Goal: Complete application form: Complete application form

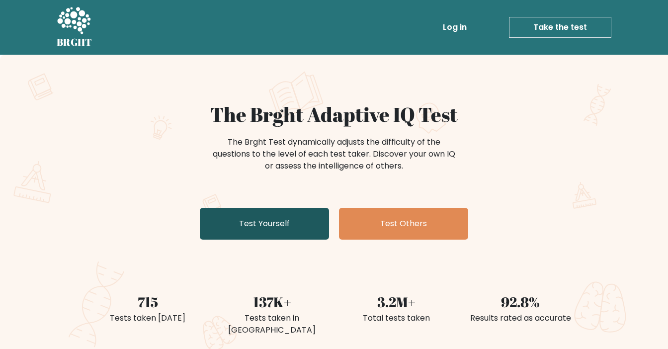
click at [282, 223] on link "Test Yourself" at bounding box center [264, 224] width 129 height 32
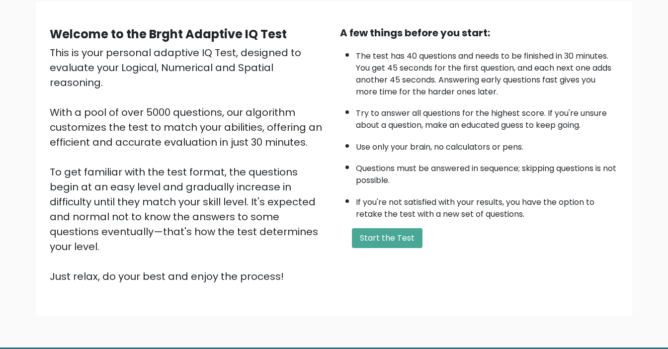
scroll to position [79, 0]
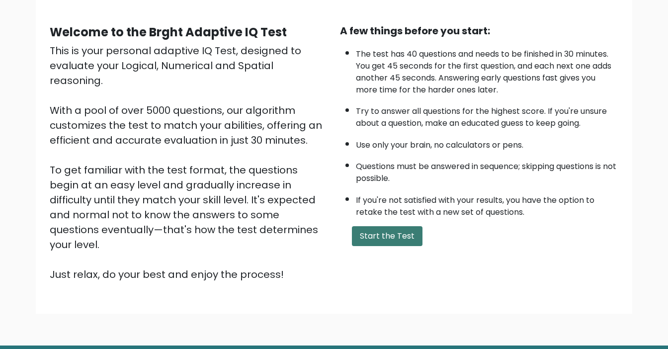
click at [367, 236] on button "Start the Test" at bounding box center [387, 236] width 71 height 20
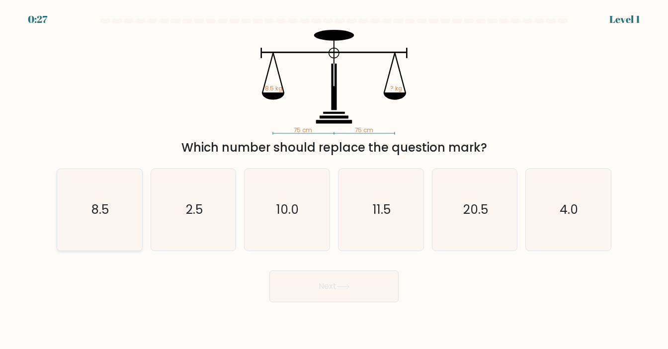
click at [99, 201] on text "8.5" at bounding box center [99, 209] width 17 height 17
click at [334, 179] on input "a. 8.5" at bounding box center [334, 176] width 0 height 5
radio input "true"
click at [355, 296] on button "Next" at bounding box center [333, 286] width 129 height 32
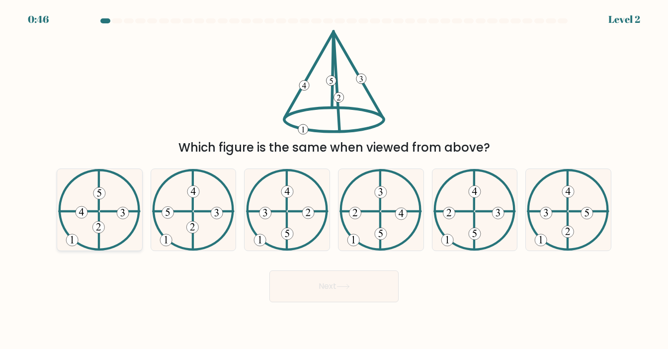
click at [80, 198] on icon at bounding box center [99, 210] width 82 height 82
click at [334, 179] on input "a." at bounding box center [334, 176] width 0 height 5
radio input "true"
click at [353, 290] on button "Next" at bounding box center [333, 286] width 129 height 32
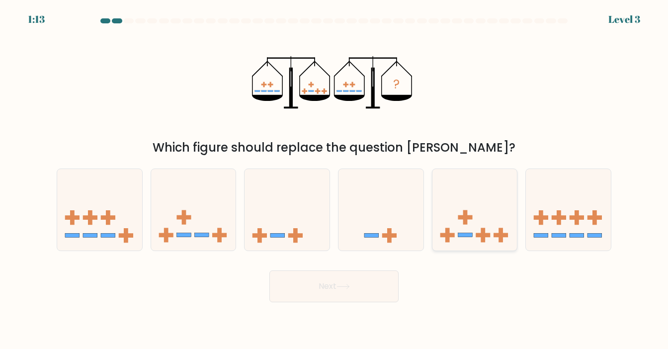
click at [478, 233] on rect at bounding box center [482, 235] width 14 height 4
click at [334, 179] on input "e." at bounding box center [334, 176] width 0 height 5
radio input "true"
click at [377, 285] on button "Next" at bounding box center [333, 286] width 129 height 32
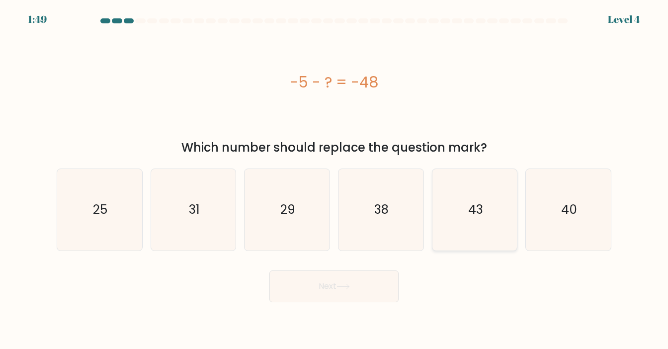
click at [482, 194] on icon "43" at bounding box center [475, 210] width 82 height 82
click at [334, 179] on input "e. 43" at bounding box center [334, 176] width 0 height 5
radio input "true"
click at [334, 287] on button "Next" at bounding box center [333, 286] width 129 height 32
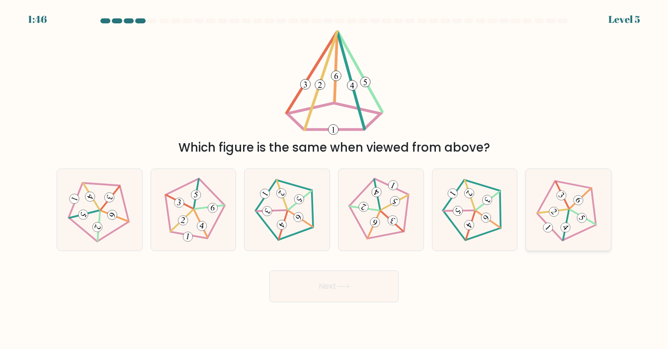
click at [582, 200] on 636 at bounding box center [577, 199] width 13 height 13
click at [334, 179] on input "f." at bounding box center [334, 176] width 0 height 5
radio input "true"
click at [354, 284] on button "Next" at bounding box center [333, 286] width 129 height 32
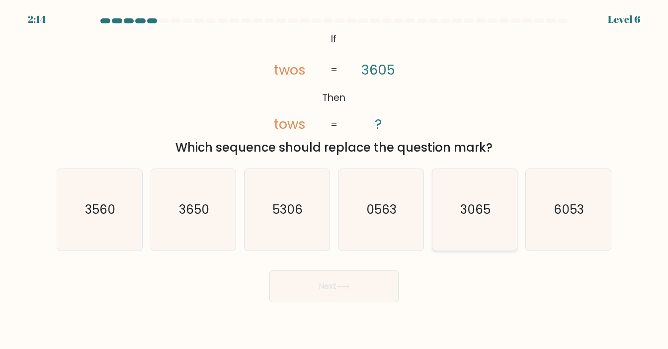
click at [494, 196] on icon "3065" at bounding box center [475, 210] width 82 height 82
click at [334, 179] on input "e. 3065" at bounding box center [334, 176] width 0 height 5
radio input "true"
click at [334, 285] on button "Next" at bounding box center [333, 286] width 129 height 32
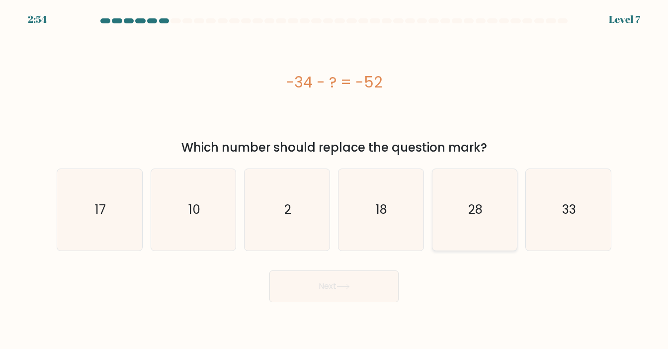
click at [459, 216] on icon "28" at bounding box center [475, 210] width 82 height 82
click at [334, 179] on input "e. 28" at bounding box center [334, 176] width 0 height 5
radio input "true"
click at [317, 287] on button "Next" at bounding box center [333, 286] width 129 height 32
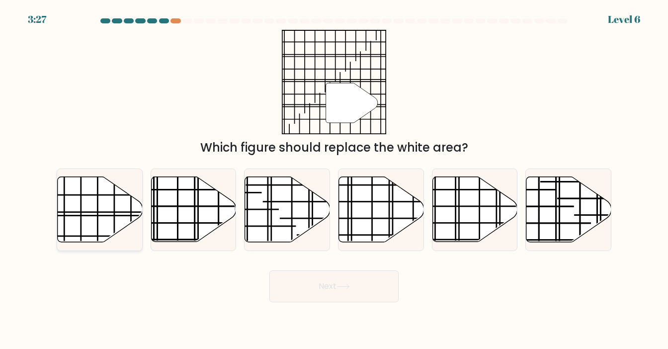
click at [88, 206] on icon at bounding box center [100, 209] width 85 height 65
click at [334, 179] on input "a." at bounding box center [334, 176] width 0 height 5
radio input "true"
click at [350, 290] on button "Next" at bounding box center [333, 286] width 129 height 32
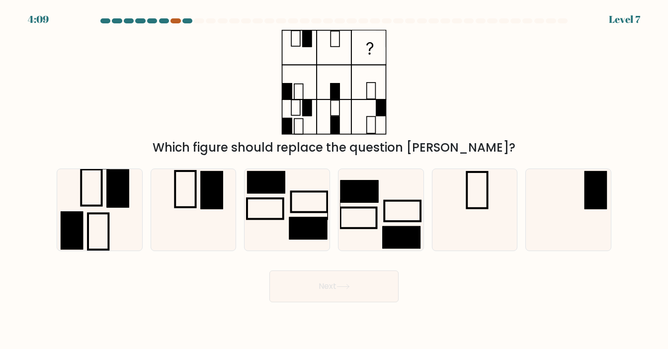
click at [175, 18] on div at bounding box center [175, 20] width 10 height 5
click at [176, 19] on div at bounding box center [175, 20] width 10 height 5
click at [173, 22] on div at bounding box center [175, 20] width 10 height 5
click at [187, 21] on div at bounding box center [187, 20] width 10 height 5
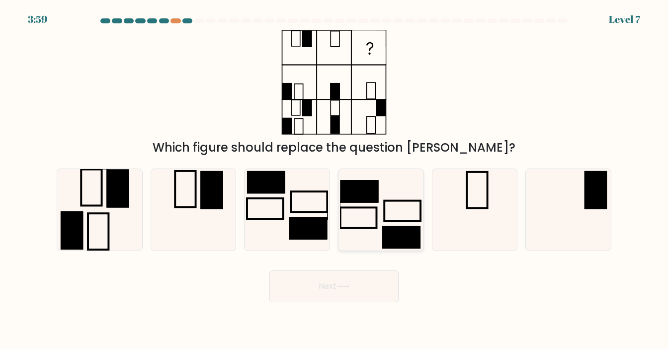
click at [372, 216] on icon at bounding box center [381, 210] width 82 height 82
click at [334, 179] on input "d." at bounding box center [334, 176] width 0 height 5
radio input "true"
click at [349, 284] on icon at bounding box center [342, 286] width 13 height 5
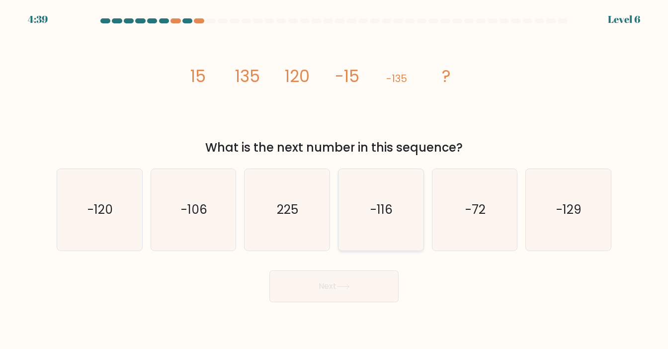
click at [367, 216] on icon "-116" at bounding box center [381, 210] width 82 height 82
click at [334, 179] on input "d. -116" at bounding box center [334, 176] width 0 height 5
radio input "true"
click at [350, 289] on icon at bounding box center [342, 286] width 13 height 5
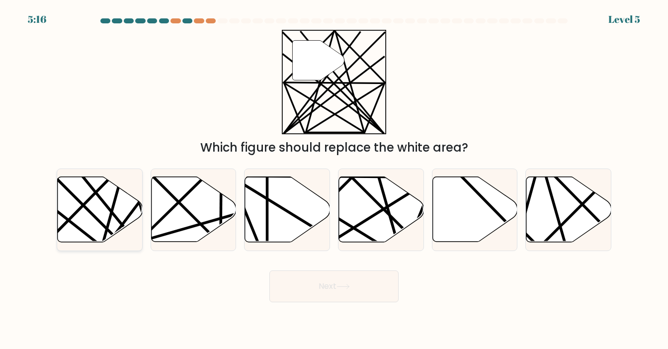
click at [73, 210] on icon at bounding box center [100, 209] width 85 height 65
click at [334, 179] on input "a." at bounding box center [334, 176] width 0 height 5
radio input "true"
click at [386, 294] on button "Next" at bounding box center [333, 286] width 129 height 32
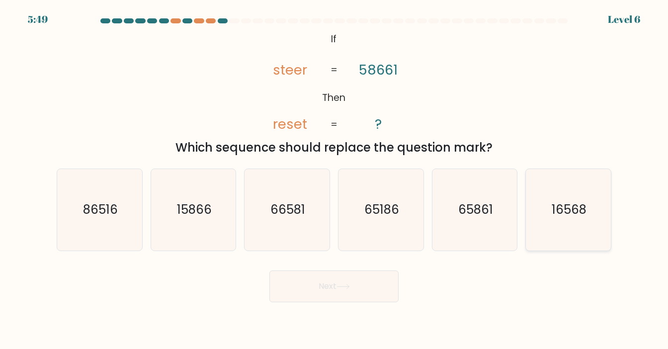
click at [596, 220] on icon "16568" at bounding box center [568, 210] width 82 height 82
click at [334, 179] on input "f. 16568" at bounding box center [334, 176] width 0 height 5
radio input "true"
click at [343, 283] on button "Next" at bounding box center [333, 286] width 129 height 32
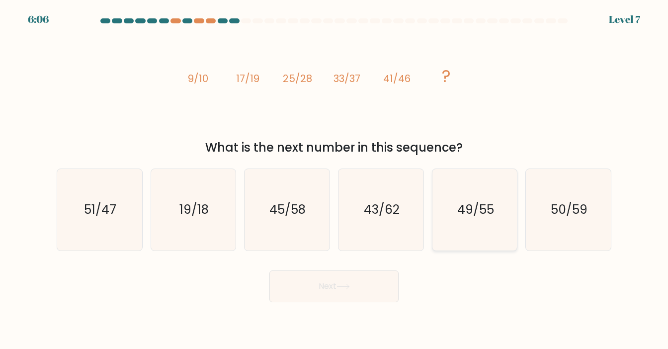
click at [458, 203] on text "49/55" at bounding box center [475, 209] width 37 height 17
click at [334, 179] on input "e. 49/55" at bounding box center [334, 176] width 0 height 5
radio input "true"
click at [376, 291] on button "Next" at bounding box center [333, 286] width 129 height 32
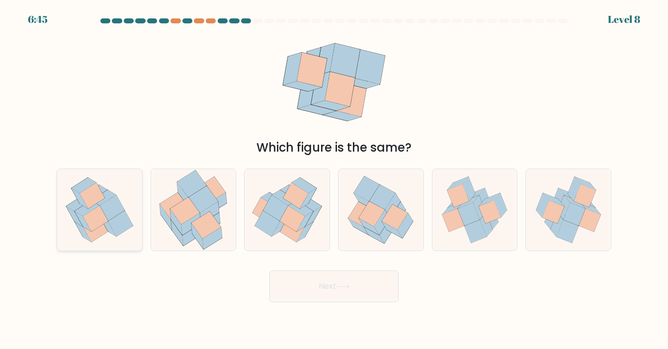
click at [123, 232] on icon at bounding box center [120, 223] width 25 height 26
click at [334, 179] on input "a." at bounding box center [334, 176] width 0 height 5
radio input "true"
click at [370, 300] on button "Next" at bounding box center [333, 286] width 129 height 32
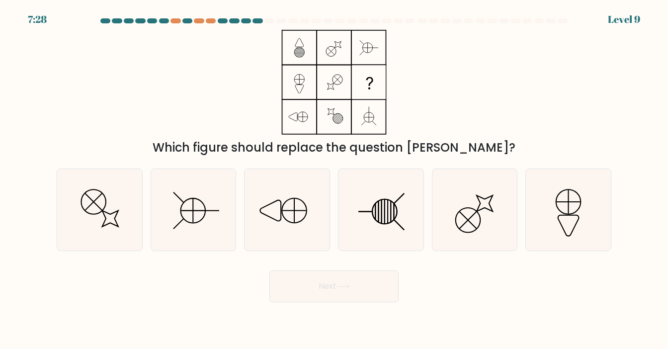
click at [366, 288] on button "Next" at bounding box center [333, 286] width 129 height 32
click at [108, 223] on icon at bounding box center [110, 218] width 16 height 16
click at [334, 179] on input "a." at bounding box center [334, 176] width 0 height 5
radio input "true"
click at [332, 317] on body "7:25 Level 9" at bounding box center [334, 174] width 668 height 349
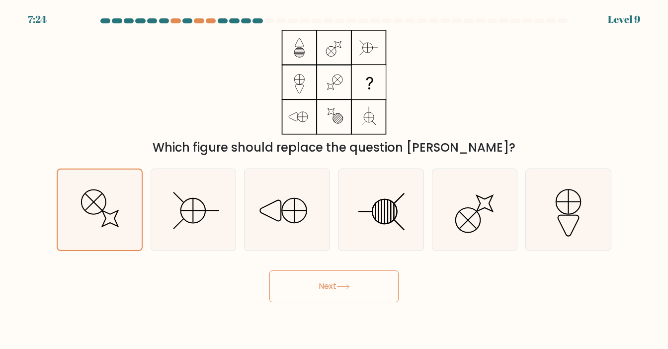
click at [314, 283] on button "Next" at bounding box center [333, 286] width 129 height 32
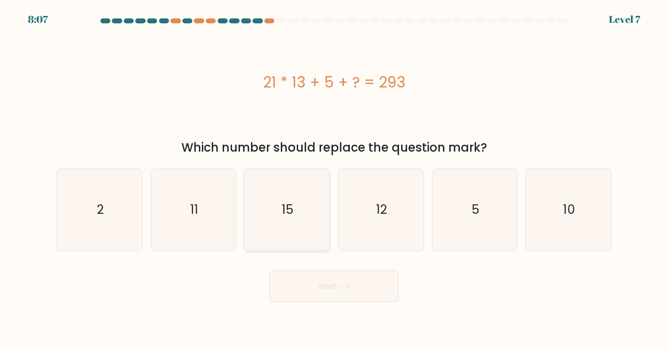
click at [301, 193] on icon "15" at bounding box center [287, 210] width 82 height 82
click at [334, 179] on input "c. 15" at bounding box center [334, 176] width 0 height 5
radio input "true"
click at [320, 288] on button "Next" at bounding box center [333, 286] width 129 height 32
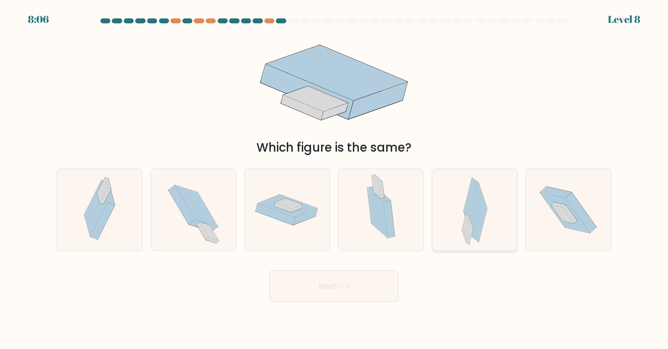
click at [446, 207] on div at bounding box center [475, 209] width 86 height 83
click at [334, 179] on input "e." at bounding box center [334, 176] width 0 height 5
radio input "true"
click at [372, 281] on button "Next" at bounding box center [333, 286] width 129 height 32
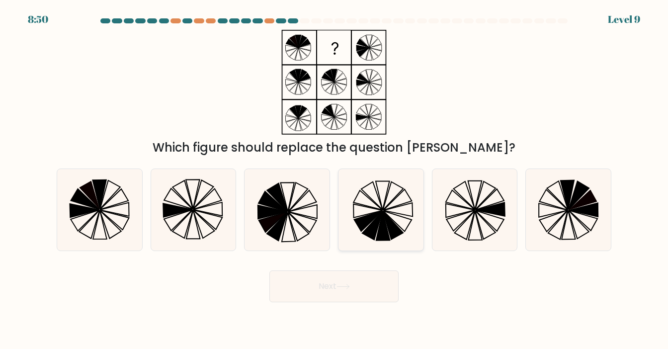
click at [366, 216] on icon at bounding box center [368, 221] width 28 height 21
click at [334, 179] on input "d." at bounding box center [334, 176] width 0 height 5
radio input "true"
click at [360, 276] on button "Next" at bounding box center [333, 286] width 129 height 32
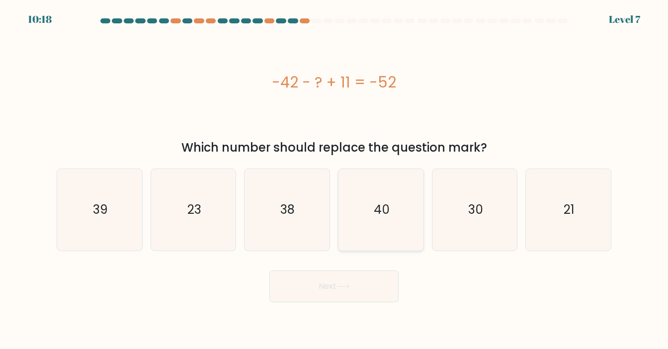
click at [342, 213] on icon "40" at bounding box center [381, 210] width 82 height 82
click at [334, 179] on input "d. 40" at bounding box center [334, 176] width 0 height 5
radio input "true"
click at [359, 282] on button "Next" at bounding box center [333, 286] width 129 height 32
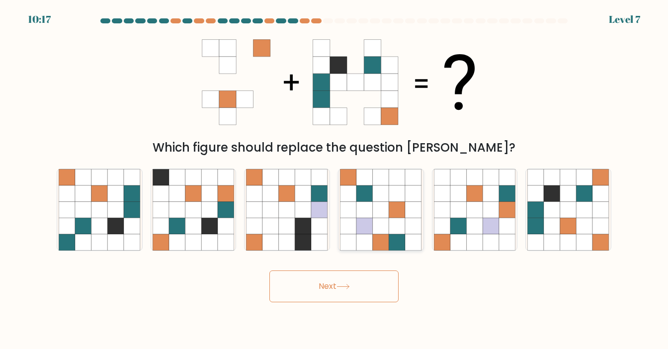
click at [367, 229] on icon at bounding box center [364, 226] width 16 height 16
click at [334, 179] on input "d." at bounding box center [334, 176] width 0 height 5
radio input "true"
click at [362, 291] on button "Next" at bounding box center [333, 286] width 129 height 32
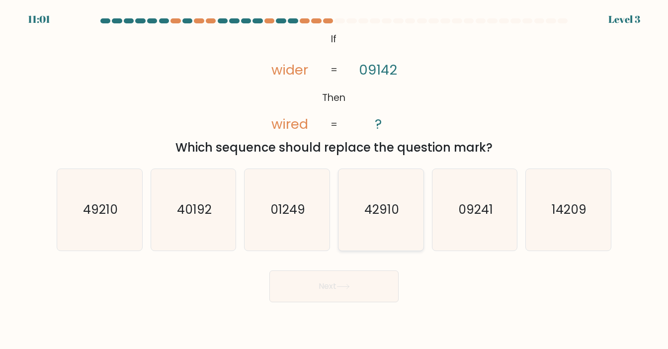
click at [367, 239] on icon "42910" at bounding box center [381, 210] width 82 height 82
click at [334, 179] on input "d. 42910" at bounding box center [334, 176] width 0 height 5
radio input "true"
click at [358, 309] on body "11:01 Level 3 ?" at bounding box center [334, 174] width 668 height 349
click at [357, 293] on button "Next" at bounding box center [333, 286] width 129 height 32
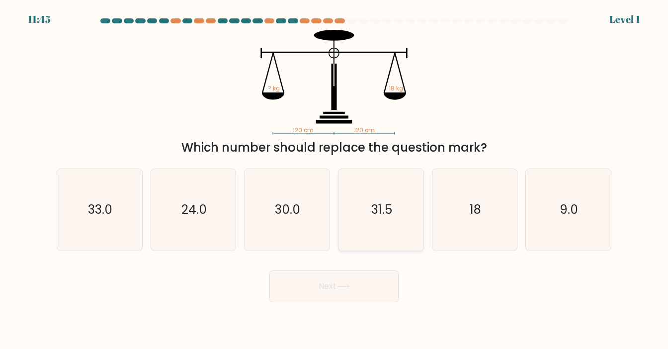
click at [378, 202] on text "31.5" at bounding box center [381, 209] width 21 height 17
click at [334, 179] on input "d. 31.5" at bounding box center [334, 176] width 0 height 5
radio input "true"
click at [373, 282] on button "Next" at bounding box center [333, 286] width 129 height 32
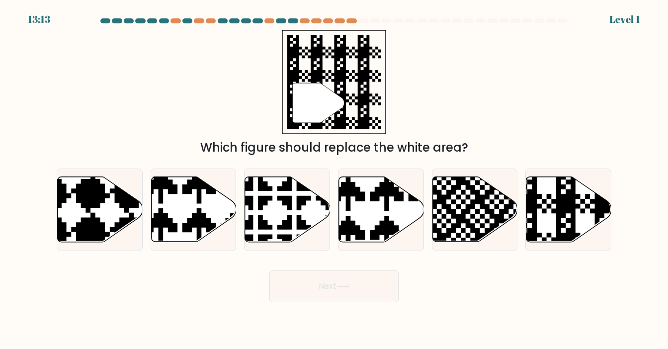
click at [375, 227] on icon at bounding box center [405, 174] width 149 height 149
click at [334, 179] on input "d." at bounding box center [334, 176] width 0 height 5
radio input "true"
click at [358, 291] on button "Next" at bounding box center [333, 286] width 129 height 32
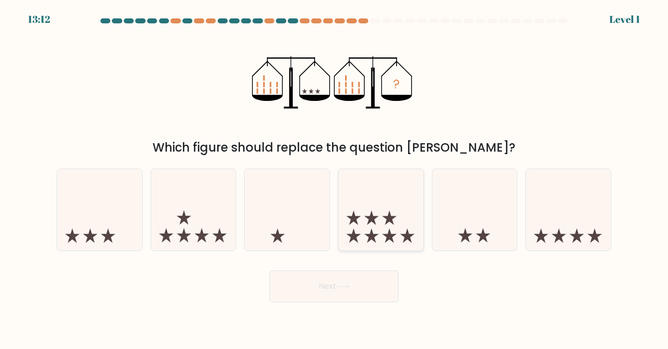
click at [375, 217] on icon at bounding box center [371, 217] width 14 height 14
click at [334, 179] on input "d." at bounding box center [334, 176] width 0 height 5
radio input "true"
click at [362, 286] on button "Next" at bounding box center [333, 286] width 129 height 32
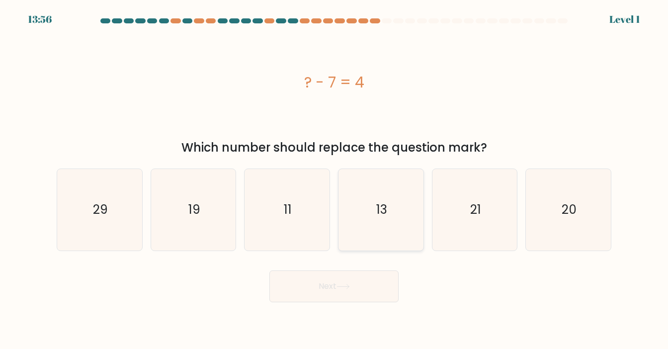
click at [370, 228] on icon "13" at bounding box center [381, 210] width 82 height 82
click at [334, 179] on input "d. 13" at bounding box center [334, 176] width 0 height 5
radio input "true"
click at [343, 293] on button "Next" at bounding box center [333, 286] width 129 height 32
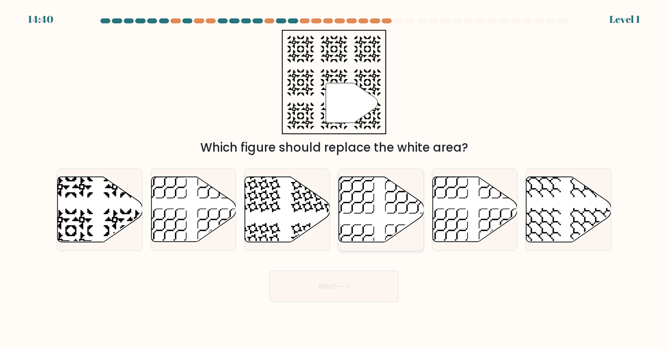
click at [373, 230] on icon at bounding box center [381, 209] width 85 height 65
click at [334, 179] on input "d." at bounding box center [334, 176] width 0 height 5
radio input "true"
click at [352, 287] on button "Next" at bounding box center [333, 286] width 129 height 32
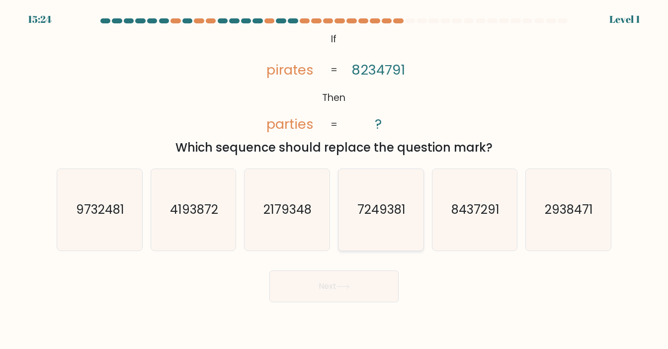
click at [378, 225] on icon "7249381" at bounding box center [381, 210] width 82 height 82
click at [334, 179] on input "d. 7249381" at bounding box center [334, 176] width 0 height 5
radio input "true"
click at [362, 287] on button "Next" at bounding box center [333, 286] width 129 height 32
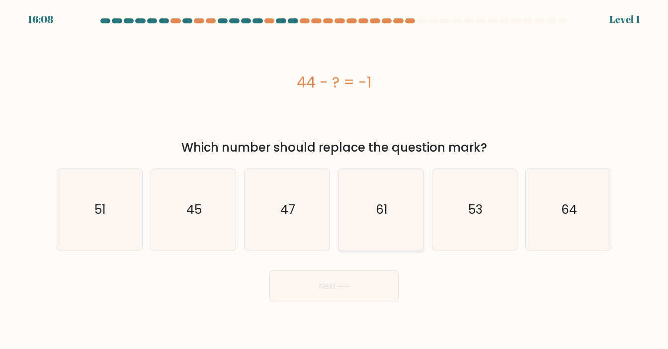
click at [379, 225] on icon "61" at bounding box center [381, 210] width 82 height 82
click at [334, 179] on input "d. 61" at bounding box center [334, 176] width 0 height 5
radio input "true"
click at [360, 291] on button "Next" at bounding box center [333, 286] width 129 height 32
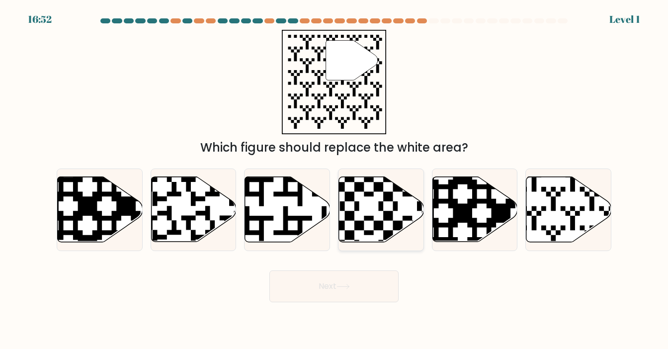
click at [383, 213] on icon at bounding box center [407, 244] width 154 height 154
click at [334, 179] on input "d." at bounding box center [334, 176] width 0 height 5
radio input "true"
click at [373, 284] on button "Next" at bounding box center [333, 286] width 129 height 32
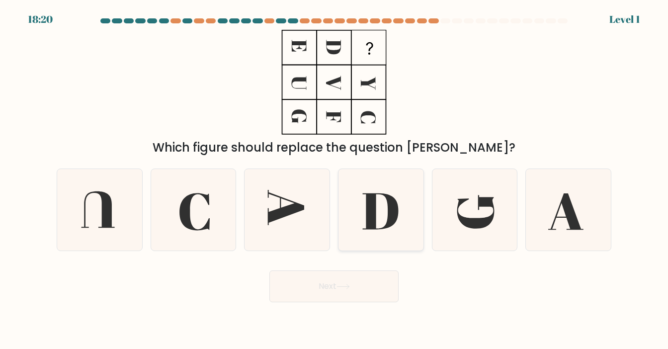
click at [372, 220] on icon at bounding box center [381, 211] width 36 height 36
click at [334, 179] on input "d." at bounding box center [334, 176] width 0 height 5
radio input "true"
click at [363, 286] on button "Next" at bounding box center [333, 286] width 129 height 32
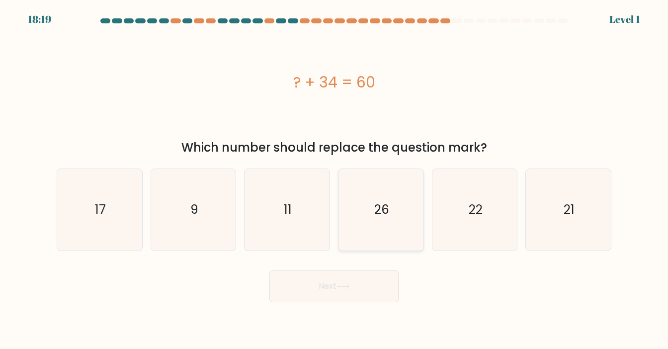
click at [375, 230] on icon "26" at bounding box center [381, 210] width 82 height 82
click at [334, 179] on input "d. 26" at bounding box center [334, 176] width 0 height 5
radio input "true"
click at [360, 284] on button "Next" at bounding box center [333, 286] width 129 height 32
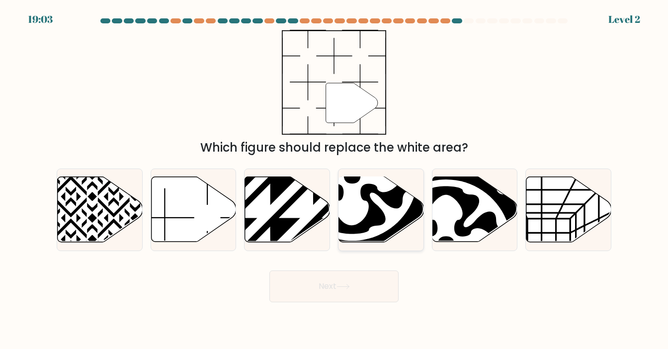
click at [372, 228] on icon at bounding box center [352, 175] width 131 height 131
click at [334, 179] on input "d." at bounding box center [334, 176] width 0 height 5
radio input "true"
click at [366, 291] on button "Next" at bounding box center [333, 286] width 129 height 32
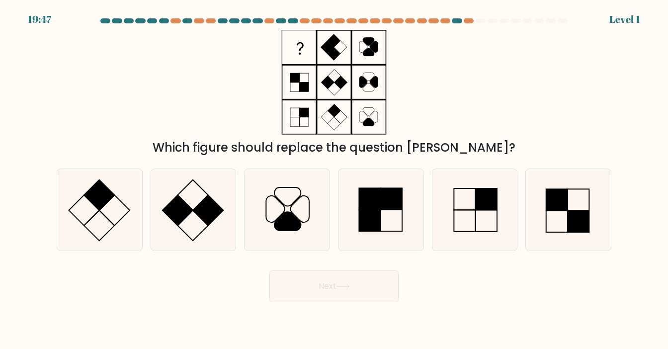
click at [367, 281] on button "Next" at bounding box center [333, 286] width 129 height 32
click at [381, 227] on rect at bounding box center [391, 220] width 21 height 21
click at [334, 179] on input "d." at bounding box center [334, 176] width 0 height 5
radio input "true"
click at [358, 286] on button "Next" at bounding box center [333, 286] width 129 height 32
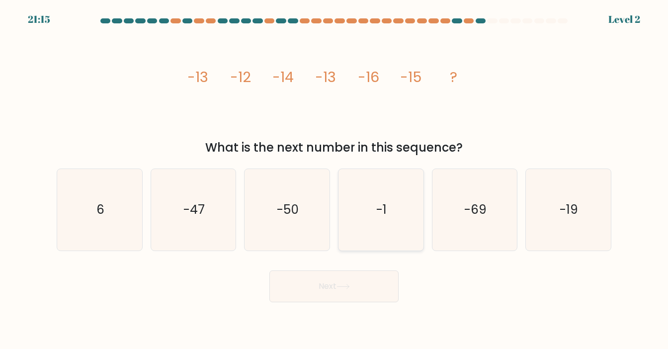
click at [368, 231] on icon "-1" at bounding box center [381, 210] width 82 height 82
click at [334, 179] on input "d. -1" at bounding box center [334, 176] width 0 height 5
radio input "true"
click at [358, 290] on button "Next" at bounding box center [333, 286] width 129 height 32
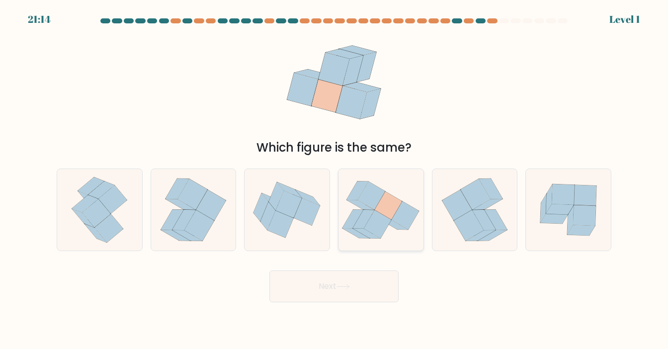
click at [379, 219] on icon at bounding box center [377, 224] width 27 height 28
click at [334, 179] on input "d." at bounding box center [334, 176] width 0 height 5
radio input "true"
click at [368, 274] on button "Next" at bounding box center [333, 286] width 129 height 32
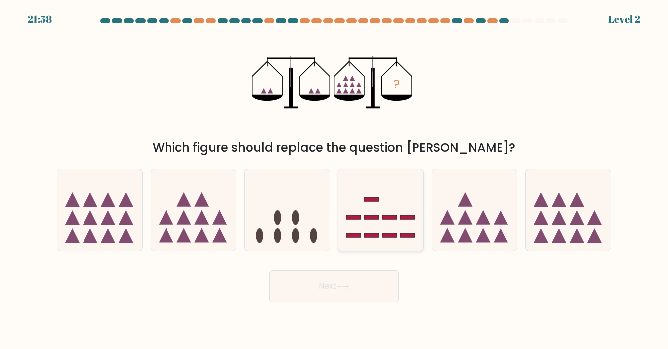
click at [380, 226] on icon at bounding box center [380, 209] width 85 height 70
click at [334, 179] on input "d." at bounding box center [334, 176] width 0 height 5
radio input "true"
click at [363, 296] on button "Next" at bounding box center [333, 286] width 129 height 32
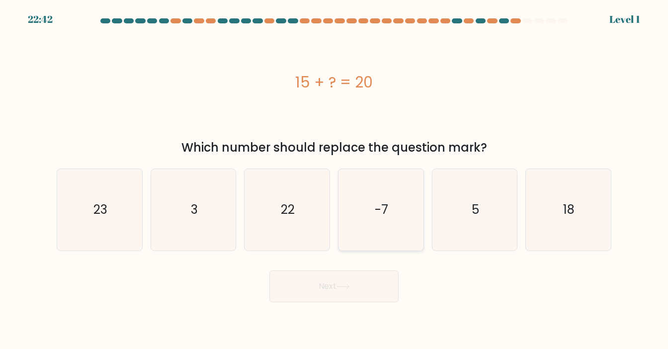
click at [382, 213] on text "-7" at bounding box center [381, 209] width 13 height 17
click at [334, 179] on input "d. -7" at bounding box center [334, 176] width 0 height 5
radio input "true"
click at [357, 286] on button "Next" at bounding box center [333, 286] width 129 height 32
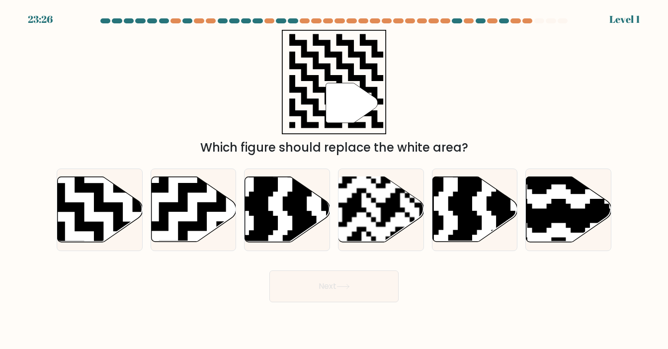
click at [371, 230] on rect at bounding box center [352, 246] width 154 height 154
click at [334, 179] on input "d." at bounding box center [334, 176] width 0 height 5
radio input "true"
click at [356, 284] on button "Next" at bounding box center [333, 286] width 129 height 32
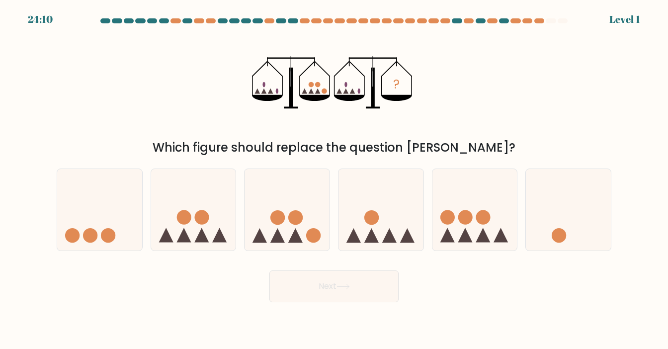
click at [374, 218] on circle at bounding box center [371, 217] width 14 height 14
click at [334, 179] on input "d." at bounding box center [334, 176] width 0 height 5
radio input "true"
click at [362, 280] on button "Next" at bounding box center [333, 286] width 129 height 32
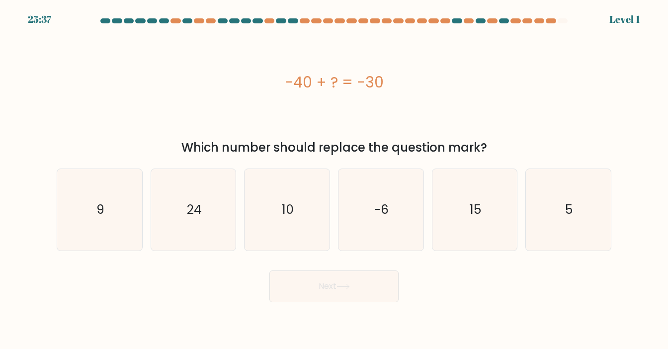
click at [373, 233] on icon "-6" at bounding box center [381, 210] width 82 height 82
click at [334, 179] on input "d. -6" at bounding box center [334, 176] width 0 height 5
radio input "true"
click at [355, 288] on button "Next" at bounding box center [333, 286] width 129 height 32
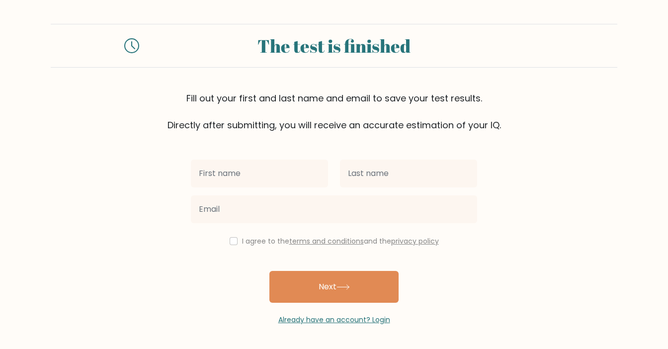
click at [277, 159] on div at bounding box center [259, 174] width 149 height 36
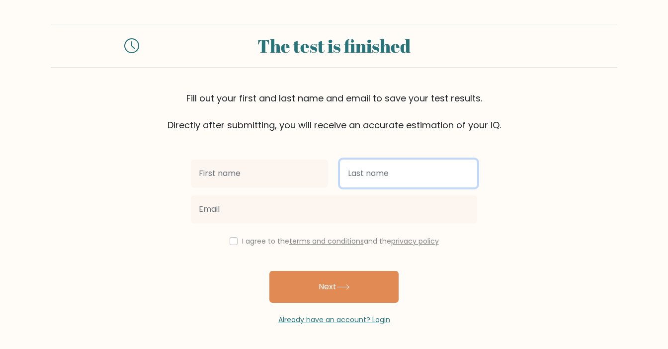
click at [343, 165] on input "text" at bounding box center [408, 173] width 137 height 28
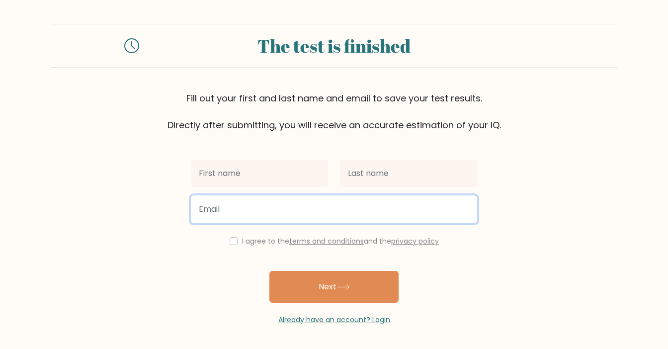
click at [308, 204] on input "email" at bounding box center [334, 209] width 286 height 28
